Goal: Information Seeking & Learning: Learn about a topic

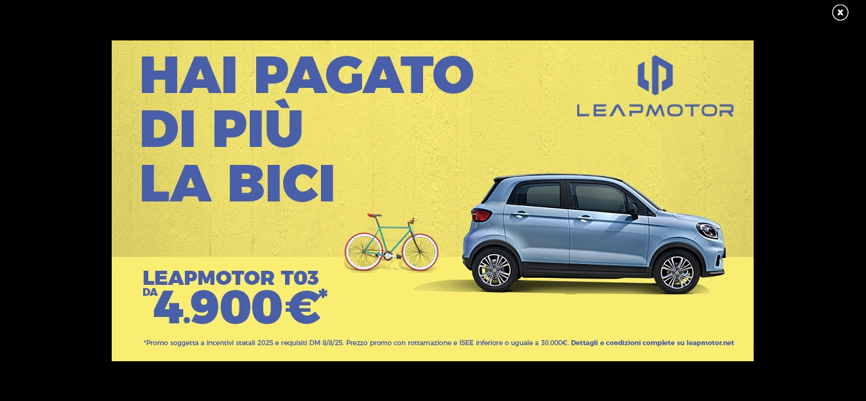
click at [836, 12] on link at bounding box center [846, 12] width 32 height 19
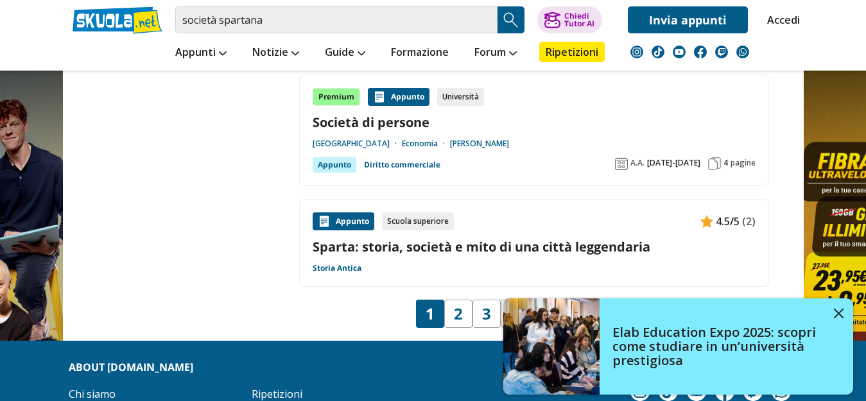
scroll to position [2202, 0]
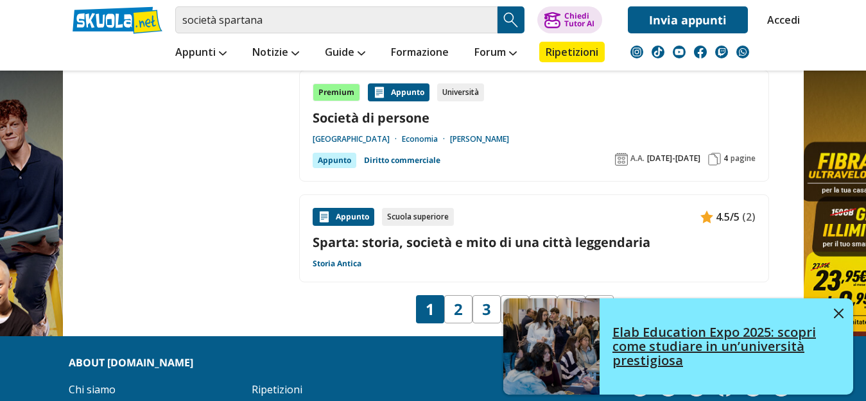
click at [836, 309] on img at bounding box center [839, 314] width 10 height 10
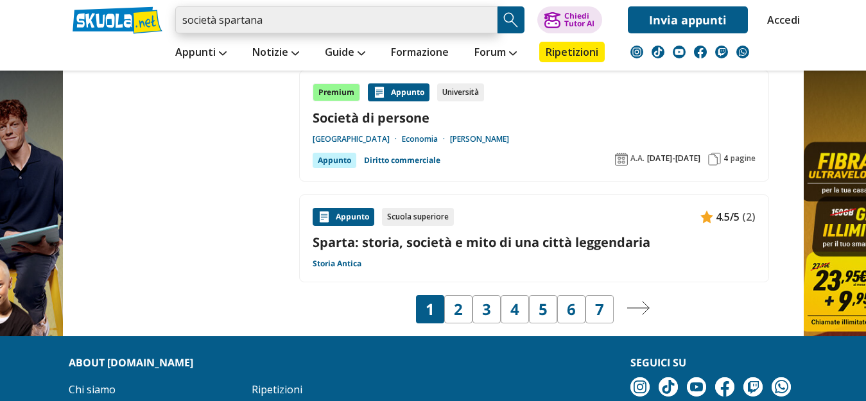
click at [288, 18] on input "società spartana" at bounding box center [336, 19] width 322 height 27
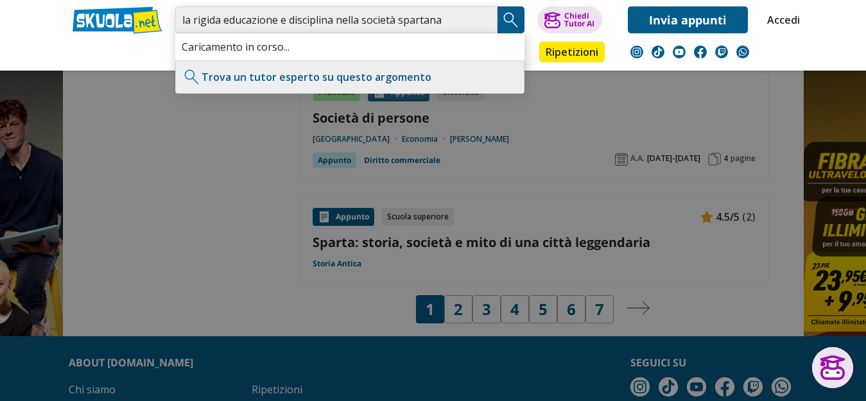
type input "la rigida educazione e disciplina nella società spartana"
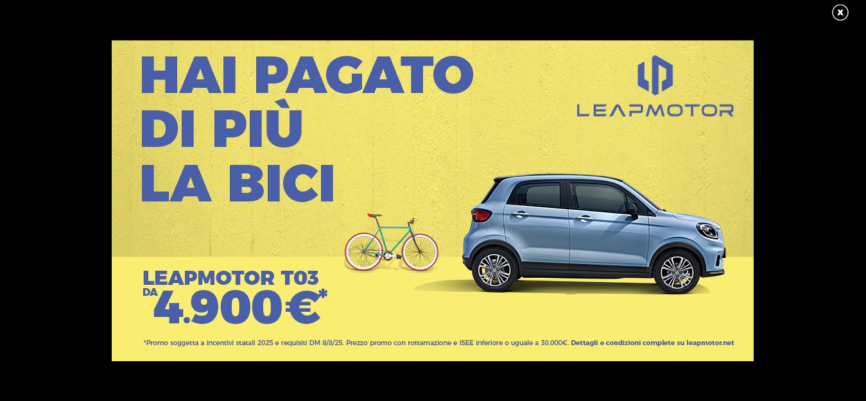
click at [839, 11] on link at bounding box center [846, 12] width 32 height 19
